Goal: Task Accomplishment & Management: Use online tool/utility

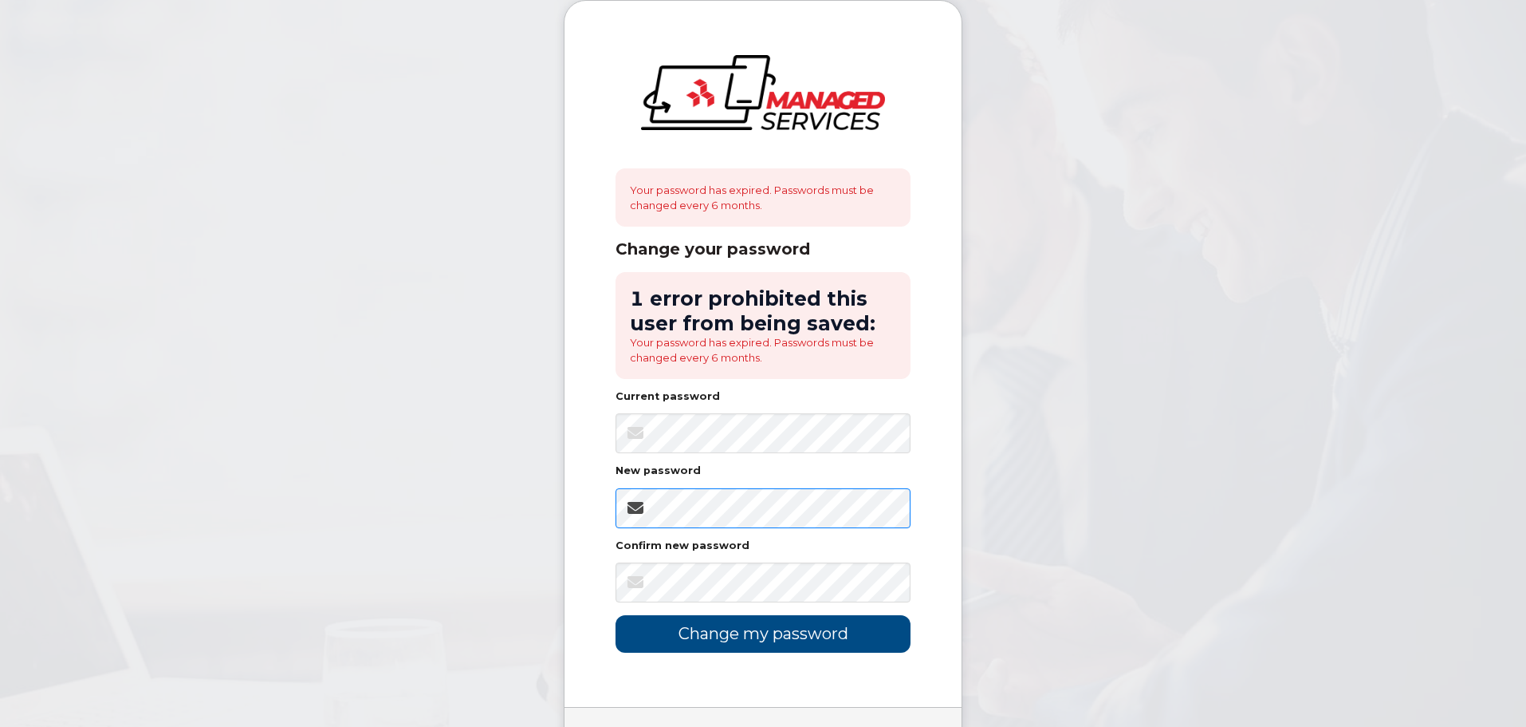
click at [616, 615] on input "Change my password" at bounding box center [763, 633] width 295 height 37
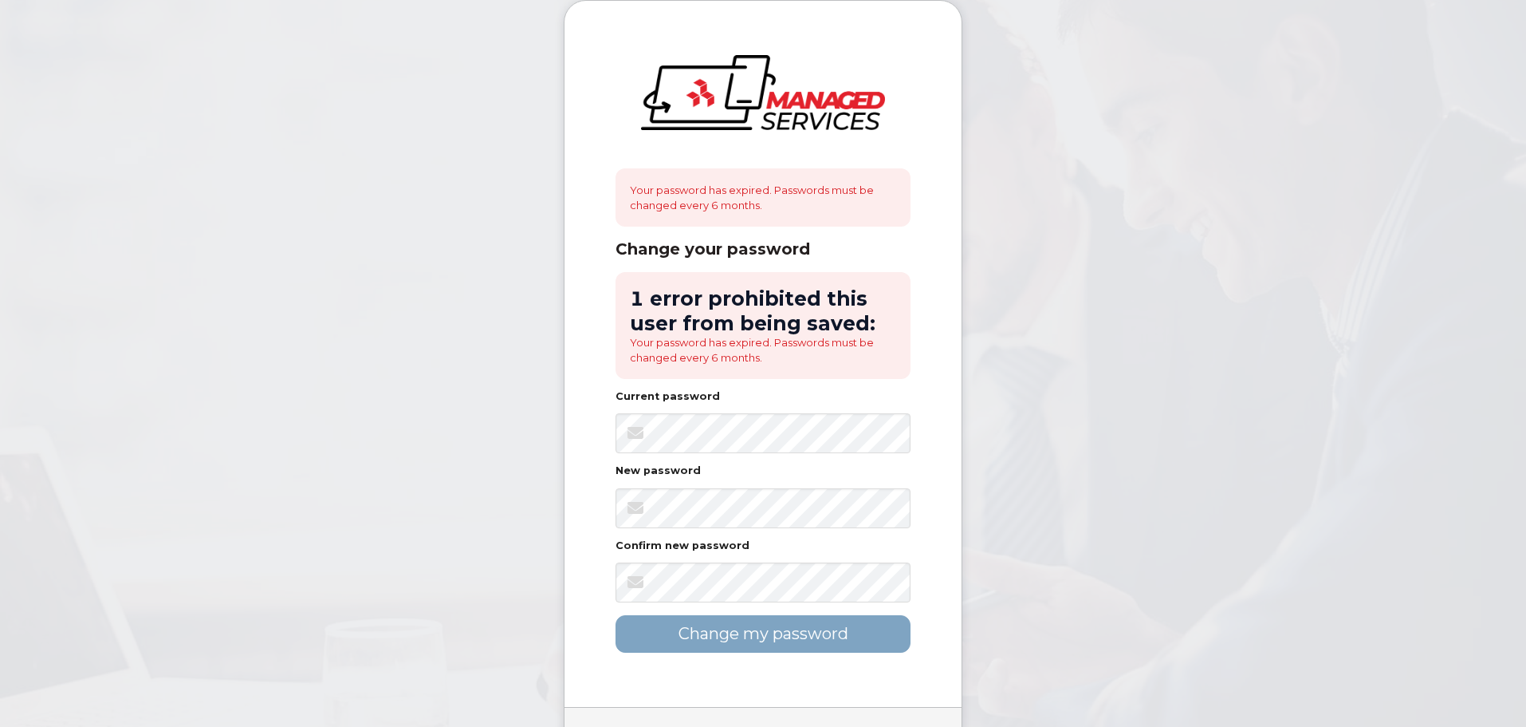
click at [1082, 604] on body "Your password has expired. Passwords must be changed every 6 months. Change you…" at bounding box center [763, 411] width 1526 height 822
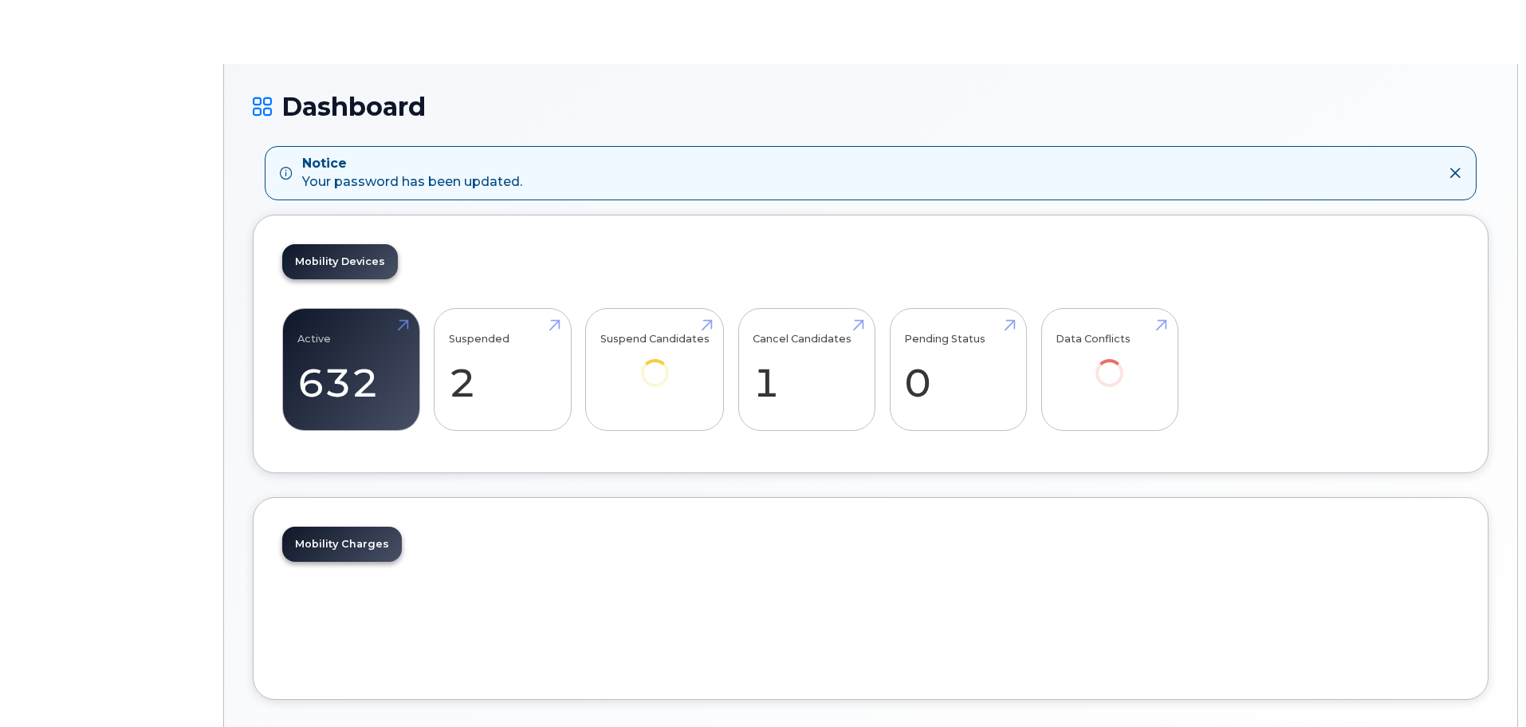
click at [1263, 588] on div "Mobility Charges" at bounding box center [870, 598] width 1177 height 144
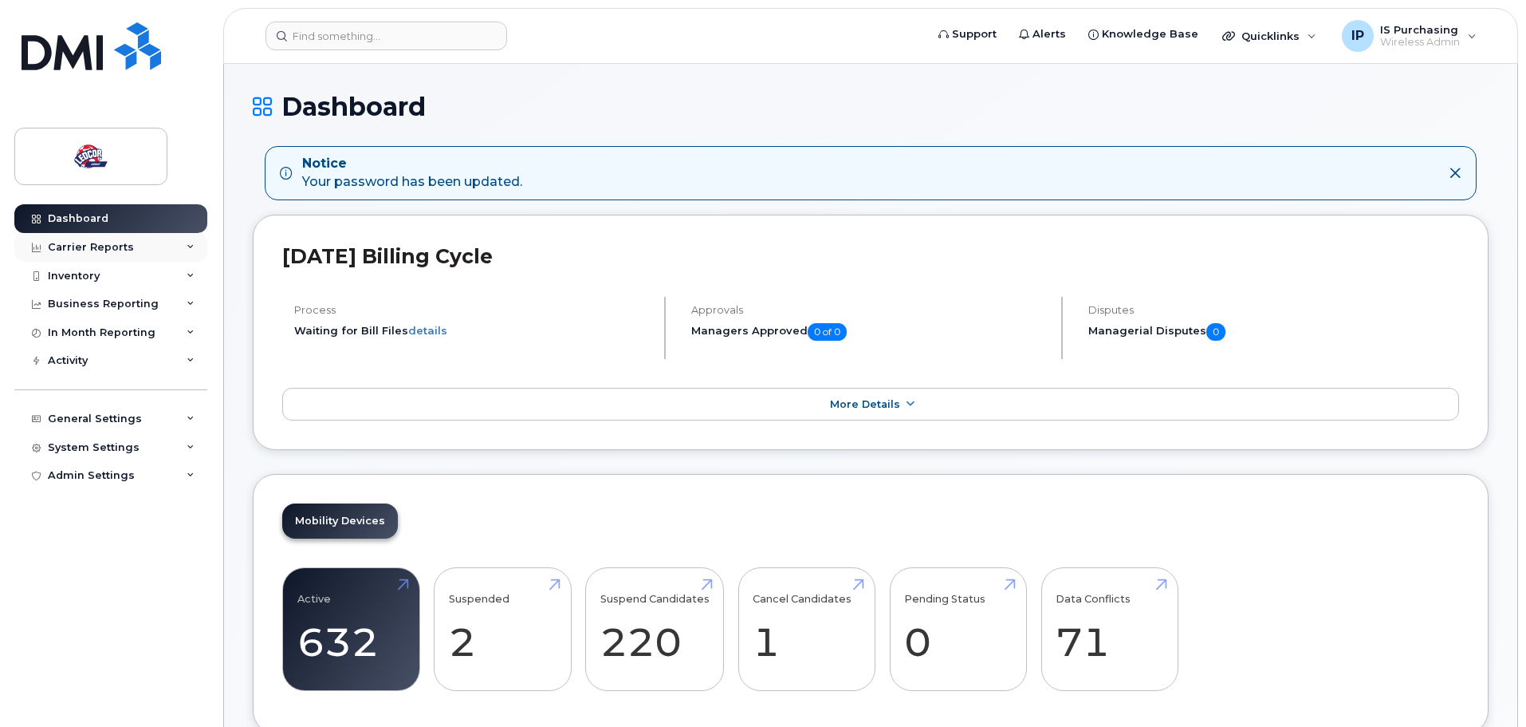
click at [165, 252] on div "Carrier Reports" at bounding box center [110, 247] width 193 height 29
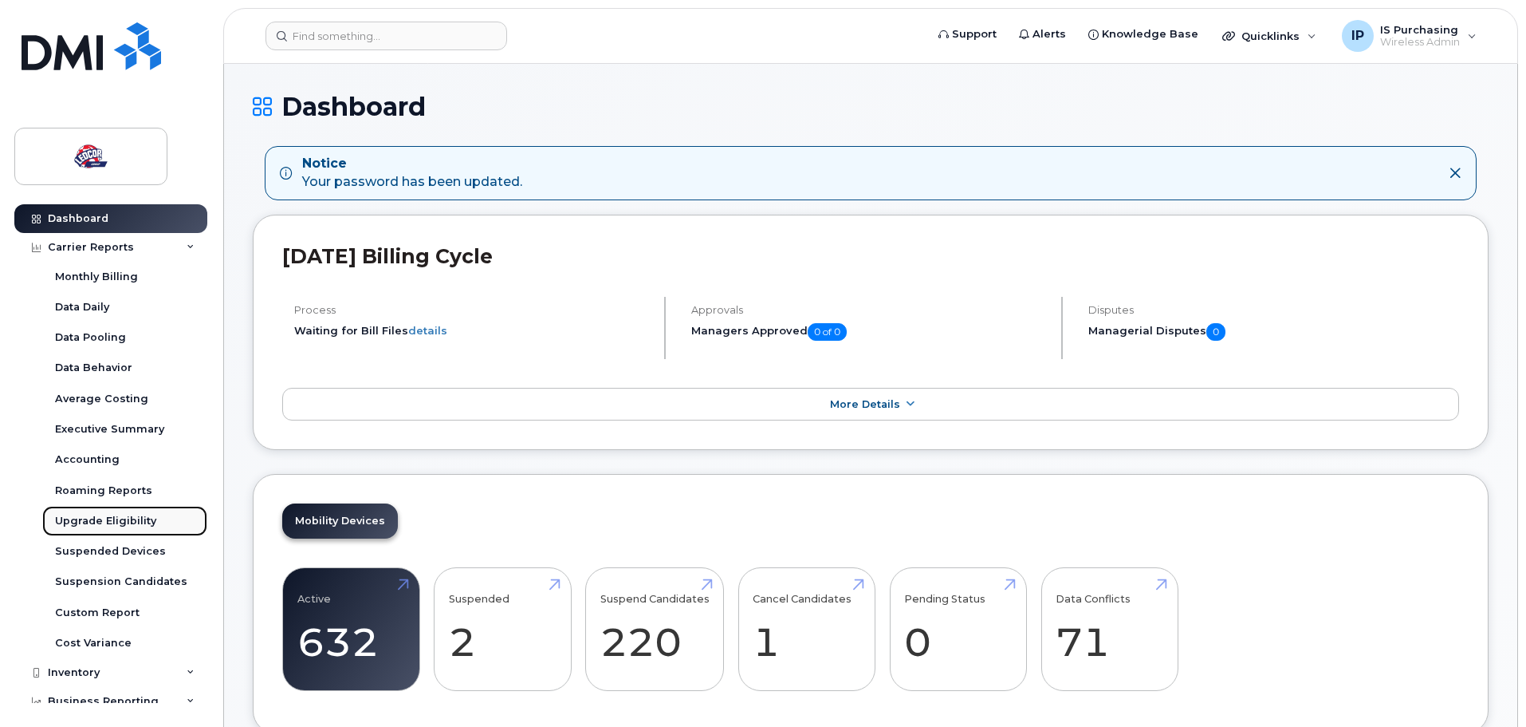
click at [116, 515] on div "Upgrade Eligibility" at bounding box center [105, 521] width 101 height 14
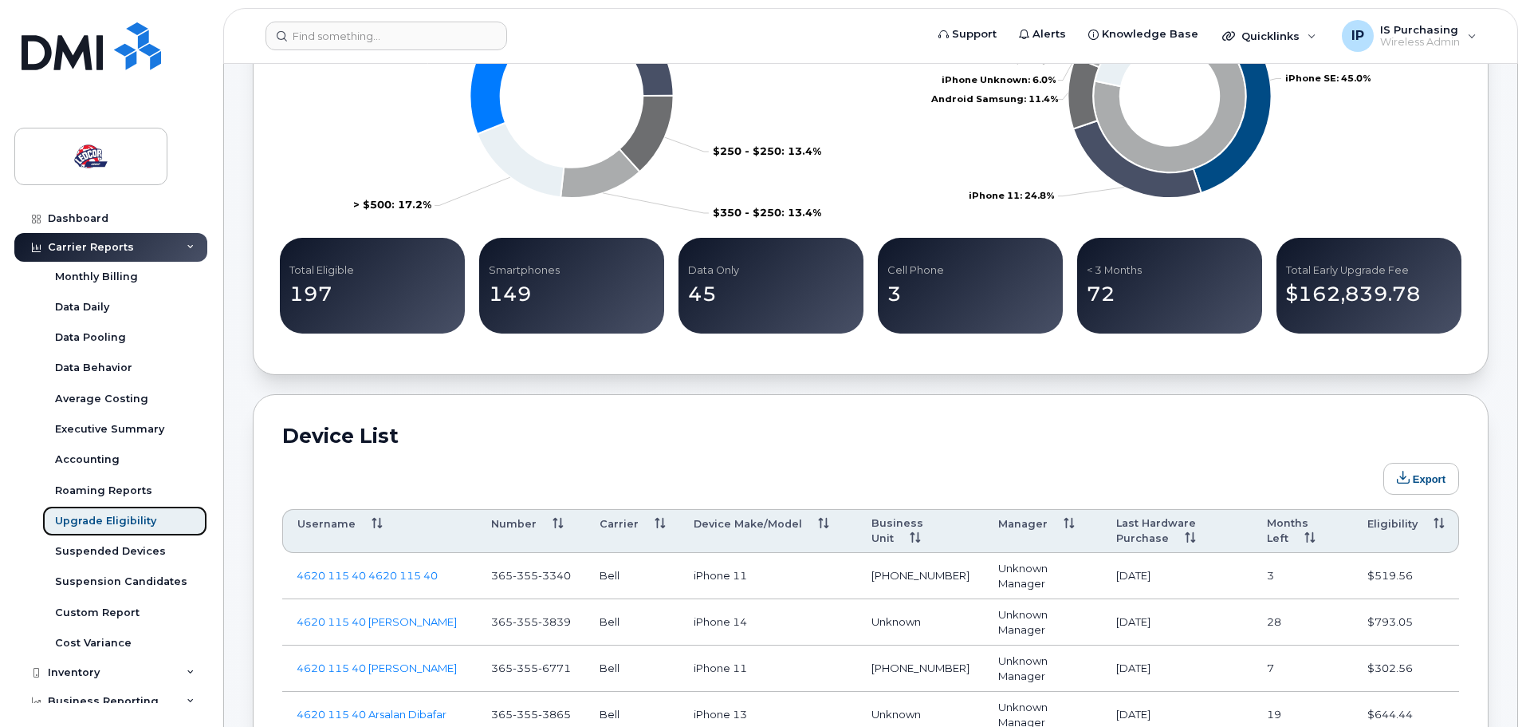
scroll to position [558, 0]
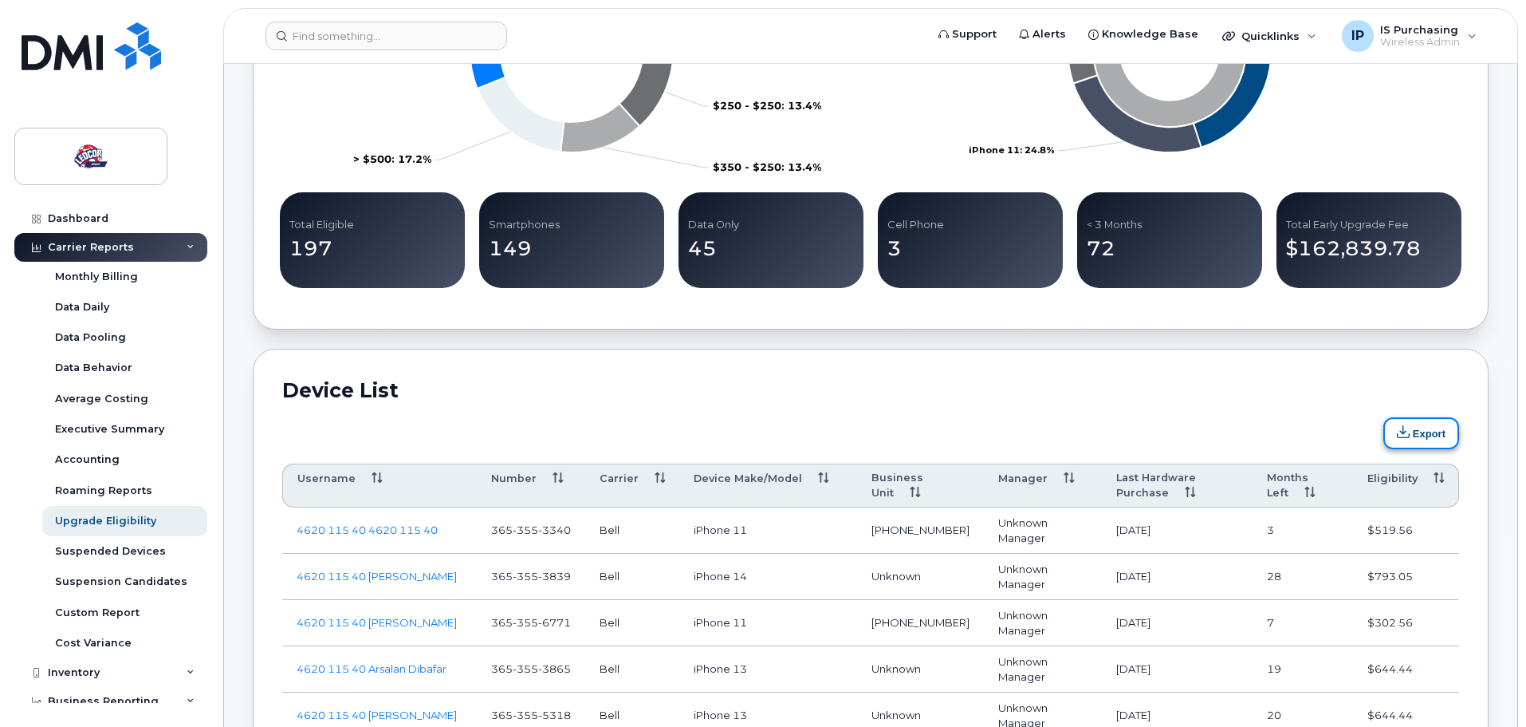
click at [1416, 439] on button "Export" at bounding box center [1422, 433] width 76 height 32
